Goal: Task Accomplishment & Management: Manage account settings

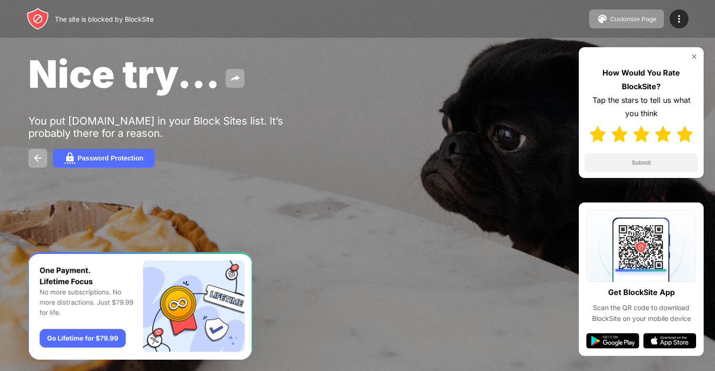
click at [686, 138] on img at bounding box center [684, 134] width 16 height 16
click at [668, 165] on button "Submit" at bounding box center [640, 163] width 113 height 19
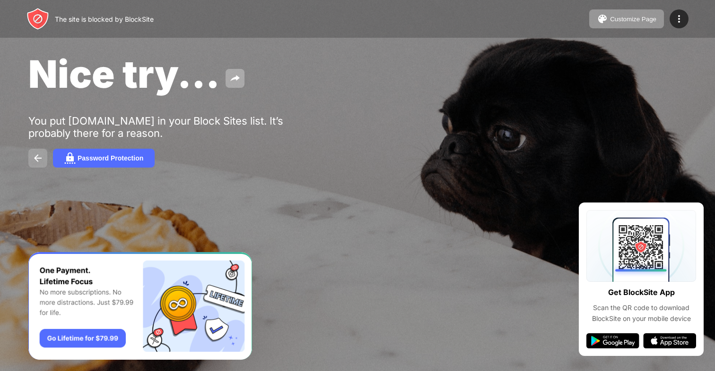
click at [43, 161] on button at bounding box center [37, 158] width 19 height 19
click at [44, 161] on button at bounding box center [37, 158] width 19 height 19
click at [78, 162] on div "Password Protection" at bounding box center [111, 159] width 66 height 8
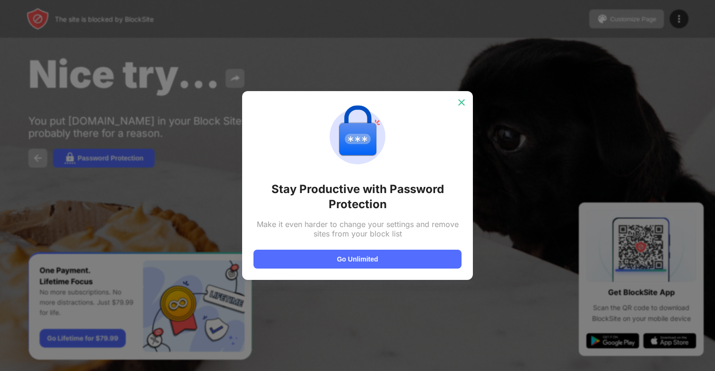
click at [463, 102] on img at bounding box center [460, 102] width 9 height 9
